Goal: Task Accomplishment & Management: Understand process/instructions

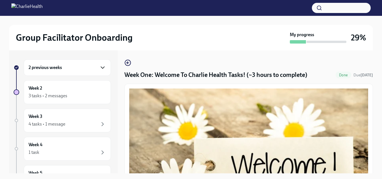
click at [99, 66] on icon "button" at bounding box center [102, 67] width 7 height 7
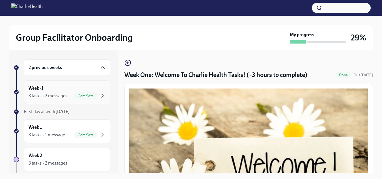
click at [99, 95] on icon "button" at bounding box center [102, 95] width 7 height 7
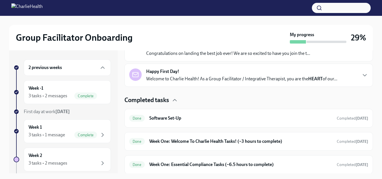
scroll to position [117, 0]
click at [145, 116] on div "Done Software Set-Up Completed [DATE]" at bounding box center [248, 117] width 239 height 9
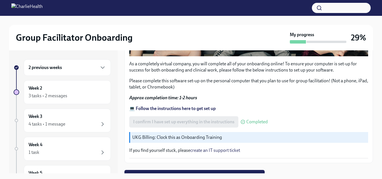
scroll to position [179, 0]
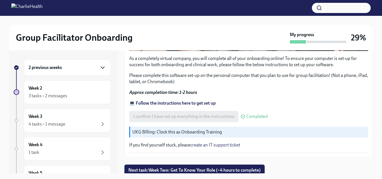
click at [99, 67] on icon "button" at bounding box center [102, 67] width 7 height 7
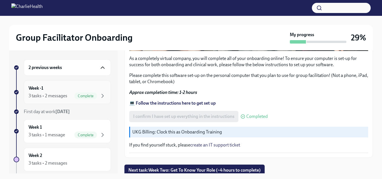
click at [103, 95] on div "Week -1 3 tasks • 2 messages Complete" at bounding box center [67, 92] width 87 height 24
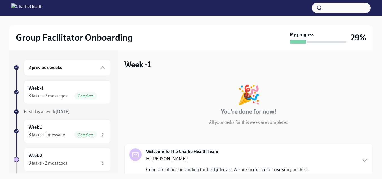
drag, startPoint x: 368, startPoint y: 70, endPoint x: 368, endPoint y: 97, distance: 27.1
click at [368, 97] on div "Week -1 🎉 You're done for now! All your tasks for this week are completed Welco…" at bounding box center [248, 174] width 248 height 231
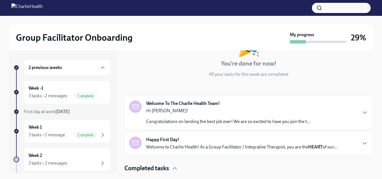
scroll to position [53, 0]
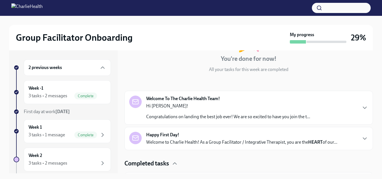
click at [361, 104] on div "Welcome To The Charlie Health Team! Hi [PERSON_NAME]! Congratulations on landin…" at bounding box center [248, 108] width 239 height 24
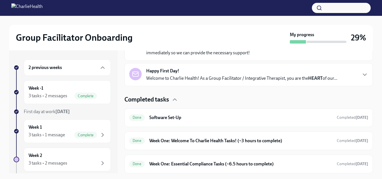
scroll to position [346, 0]
click at [361, 78] on icon "button" at bounding box center [364, 74] width 7 height 7
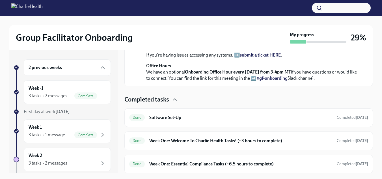
scroll to position [646, 0]
click at [338, 122] on div "Done Software Set-Up Completed [DATE]" at bounding box center [248, 117] width 248 height 19
click at [325, 119] on div "Done Software Set-Up Completed [DATE]" at bounding box center [248, 117] width 239 height 9
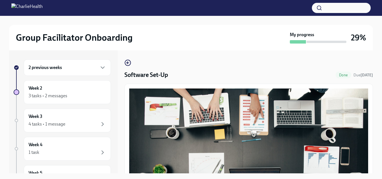
click at [325, 119] on button "Zoom image" at bounding box center [248, 158] width 239 height 141
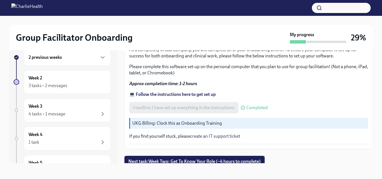
scroll to position [179, 0]
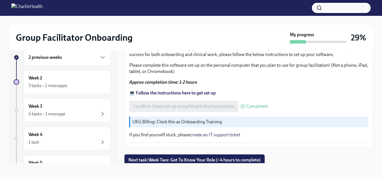
click at [225, 132] on link "create an IT support ticket" at bounding box center [215, 134] width 50 height 5
click at [224, 161] on button "Next task : Week Two: Get To Know Your Role (~4 hours to complete)" at bounding box center [194, 159] width 140 height 11
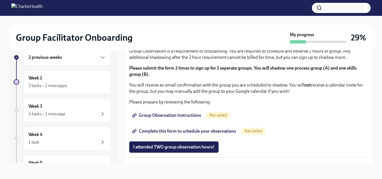
scroll to position [290, 0]
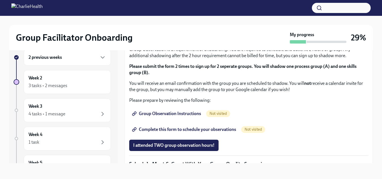
drag, startPoint x: 324, startPoint y: 89, endPoint x: 297, endPoint y: 89, distance: 26.9
drag, startPoint x: 224, startPoint y: 93, endPoint x: 129, endPoint y: 96, distance: 95.0
click at [129, 96] on div "You've made it to Week Two of Charlie Health onboarding! Congratulations and th…" at bounding box center [248, 37] width 248 height 431
click at [213, 166] on div "2 previous weeks Week 2 3 tasks • 2 messages Week 3 4 tasks • 1 message Week 4 …" at bounding box center [191, 106] width 364 height 132
